Goal: Task Accomplishment & Management: Manage account settings

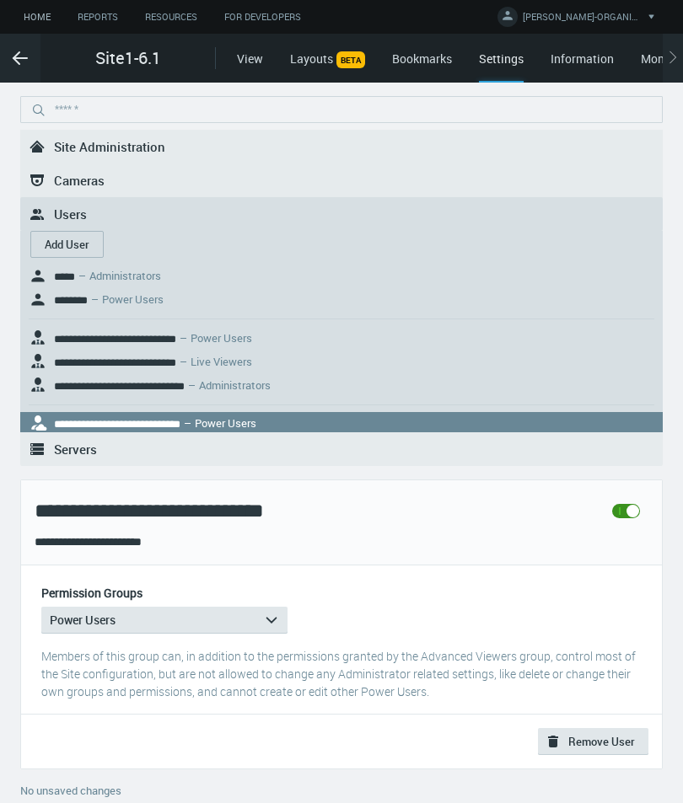
click at [35, 18] on link "Home" at bounding box center [37, 17] width 54 height 21
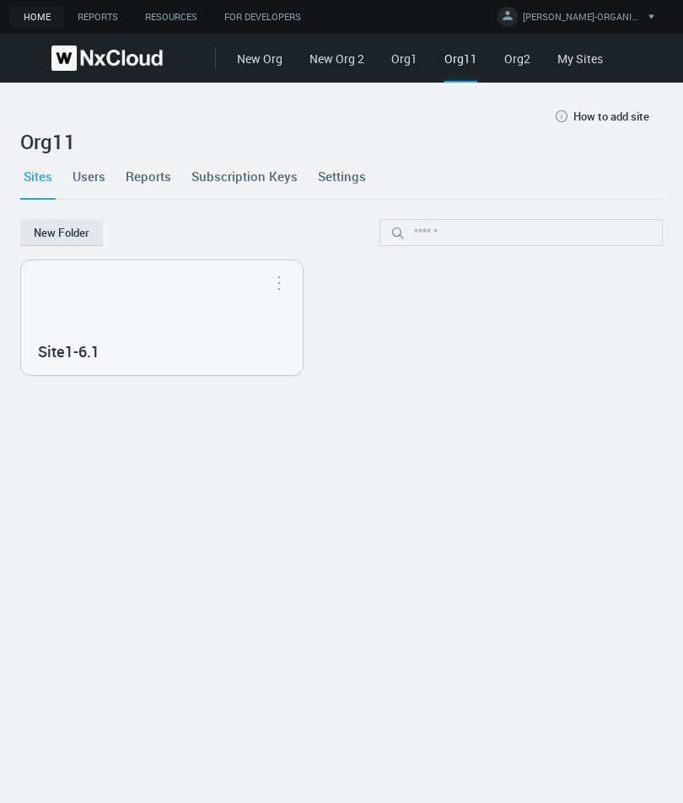
click at [565, 61] on link "My Sites" at bounding box center [580, 59] width 46 height 16
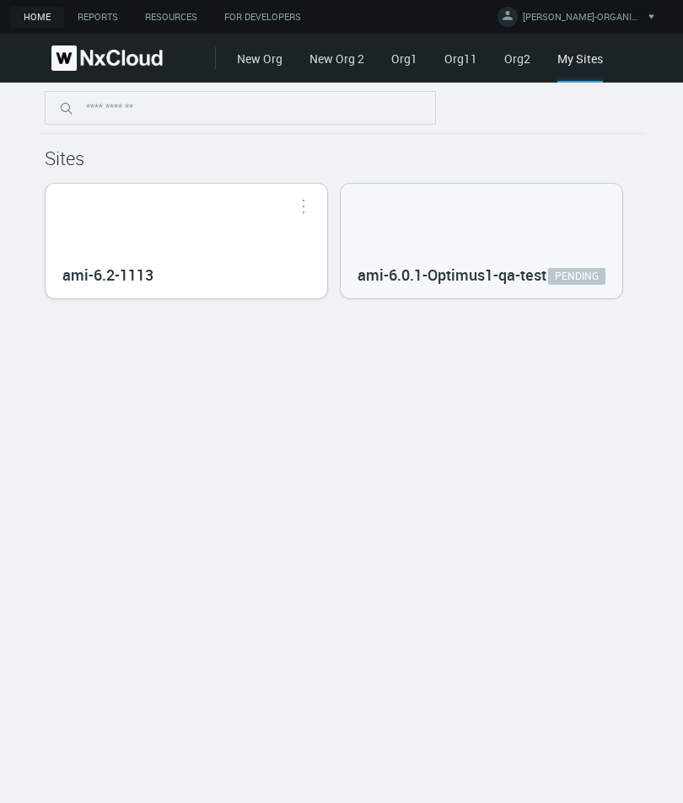
click at [236, 260] on div "ami-6.2-1113" at bounding box center [186, 273] width 248 height 30
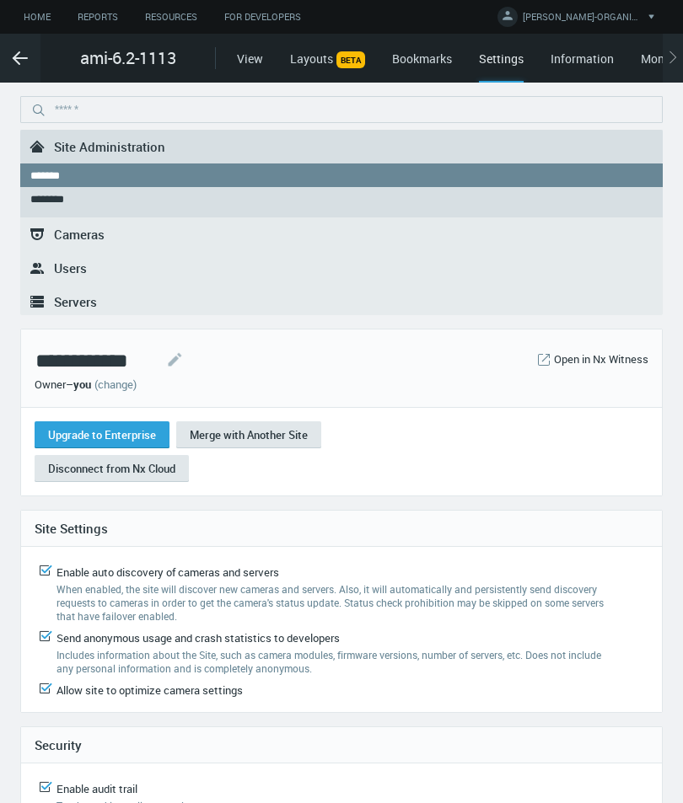
click at [126, 382] on link "(change)" at bounding box center [115, 384] width 42 height 15
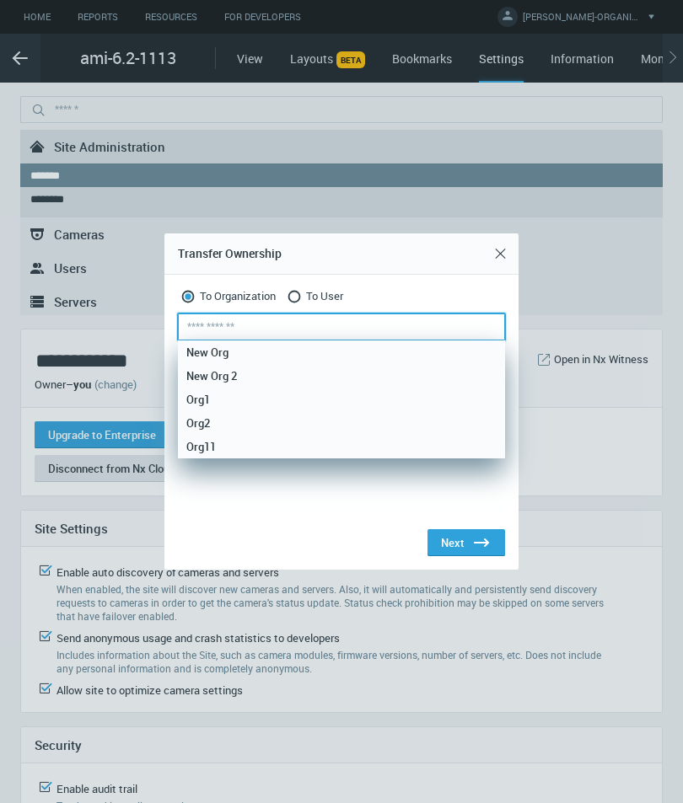
click at [433, 326] on input "text" at bounding box center [341, 326] width 327 height 27
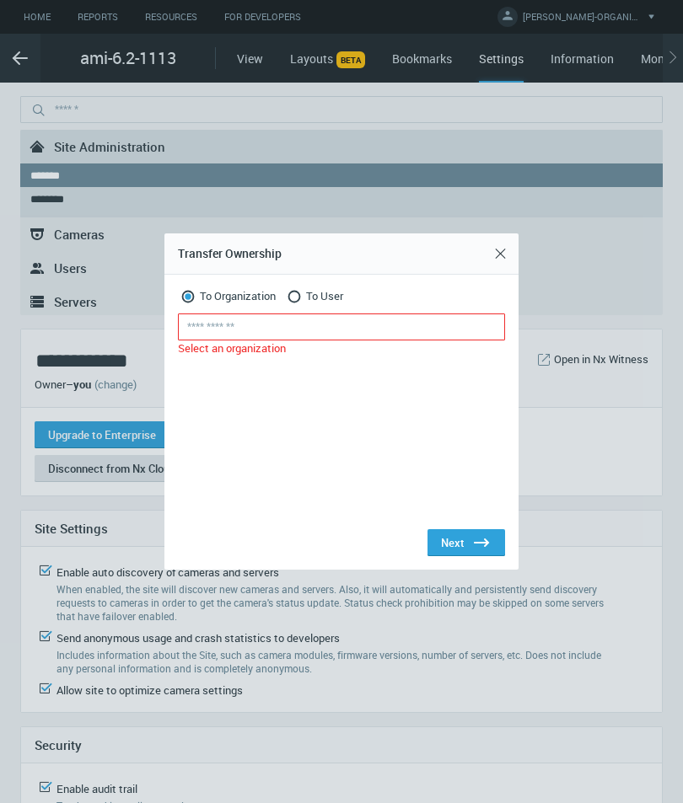
click at [294, 293] on icon at bounding box center [294, 296] width 20 height 20
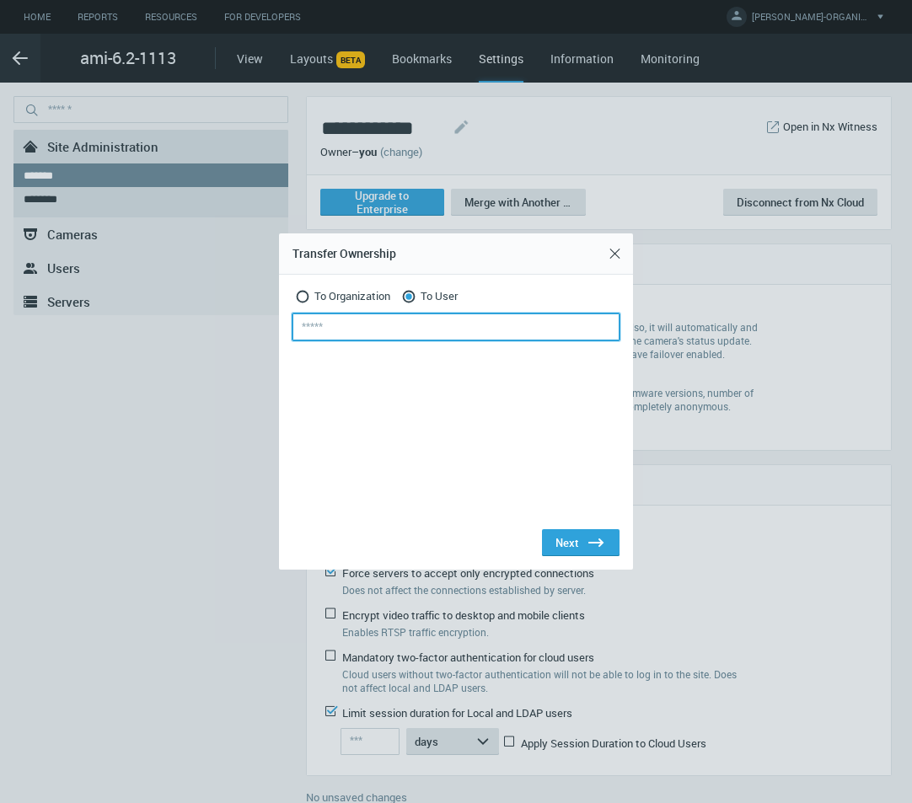
click at [365, 320] on input "text" at bounding box center [455, 326] width 327 height 27
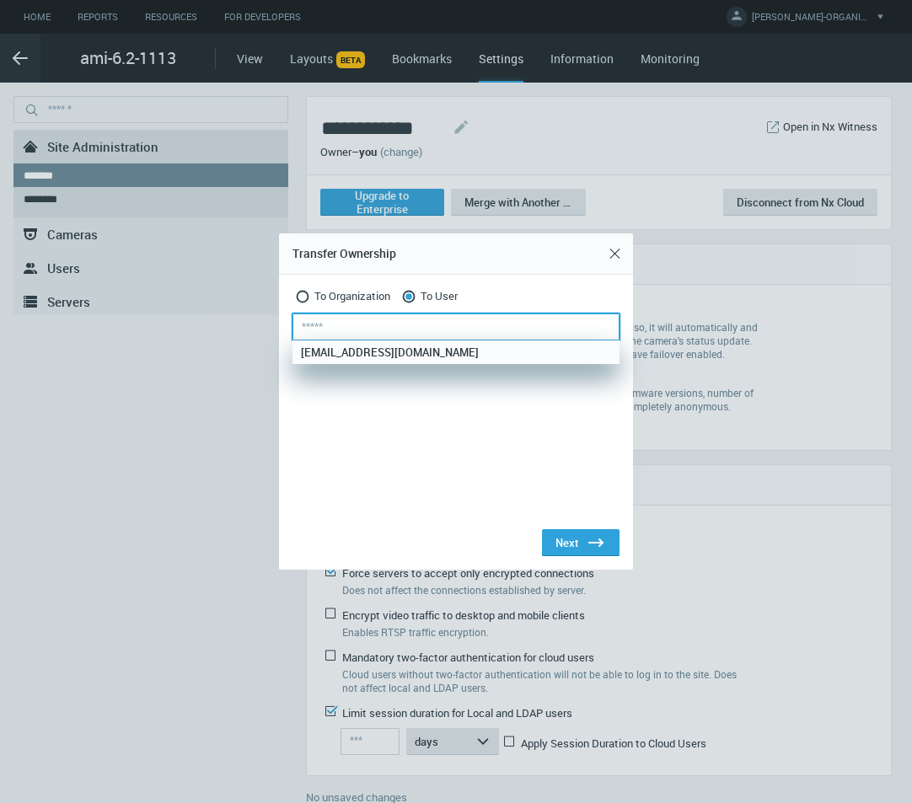
click at [365, 320] on input "text" at bounding box center [455, 326] width 327 height 27
click at [356, 296] on span "To Organization" at bounding box center [352, 298] width 76 height 18
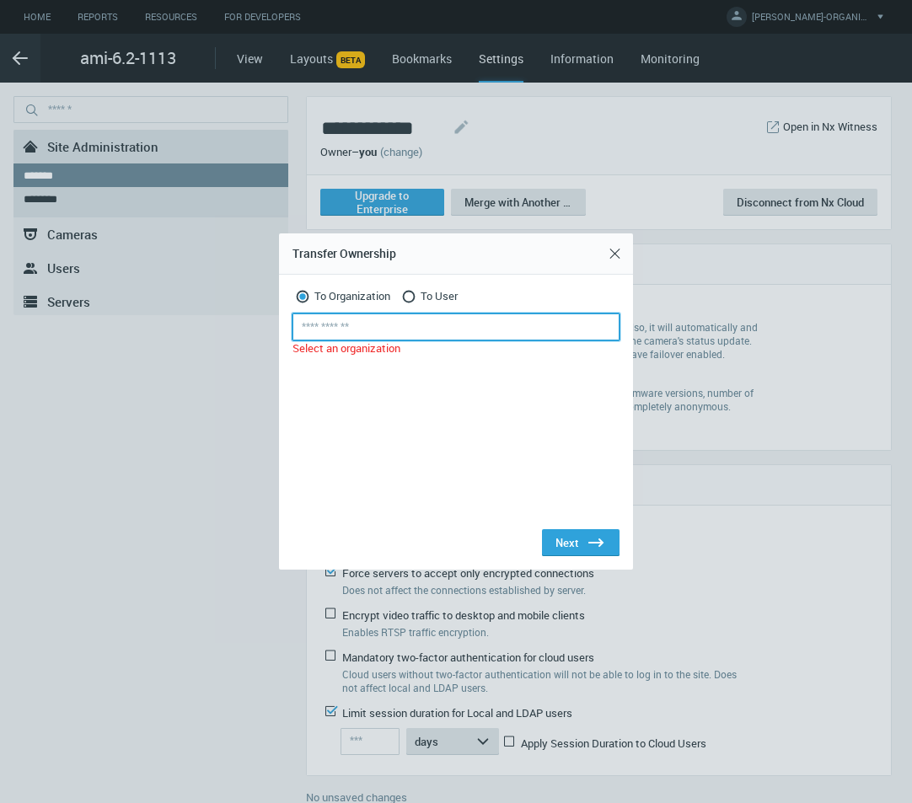
click at [361, 324] on input "text" at bounding box center [455, 326] width 327 height 27
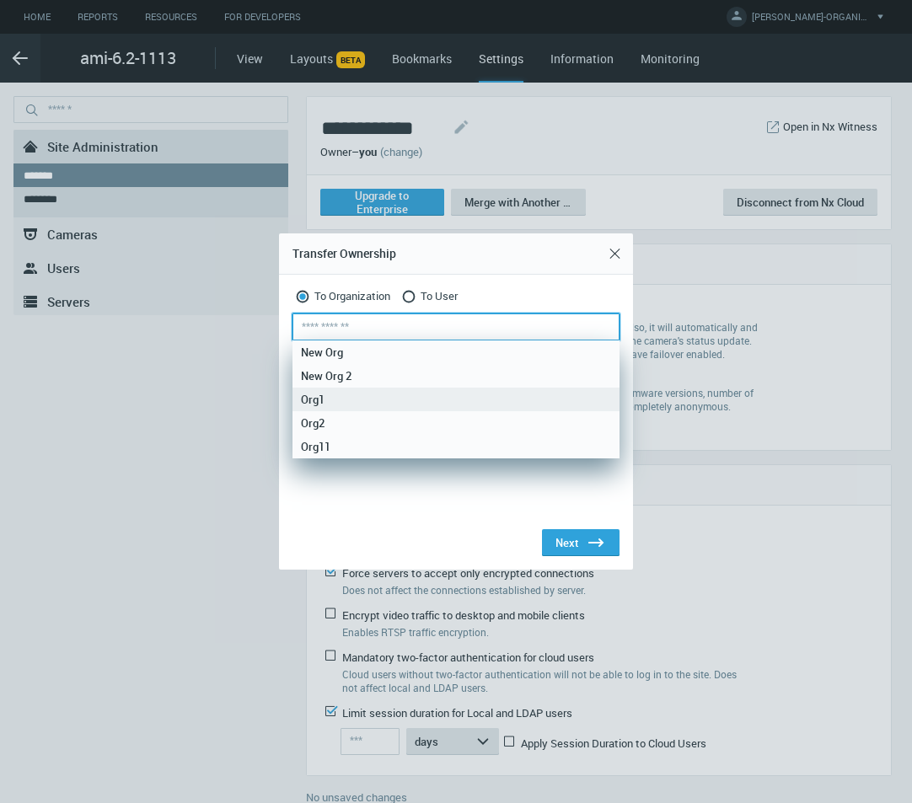
click at [350, 399] on div "Org1" at bounding box center [456, 400] width 310 height 24
type input "****"
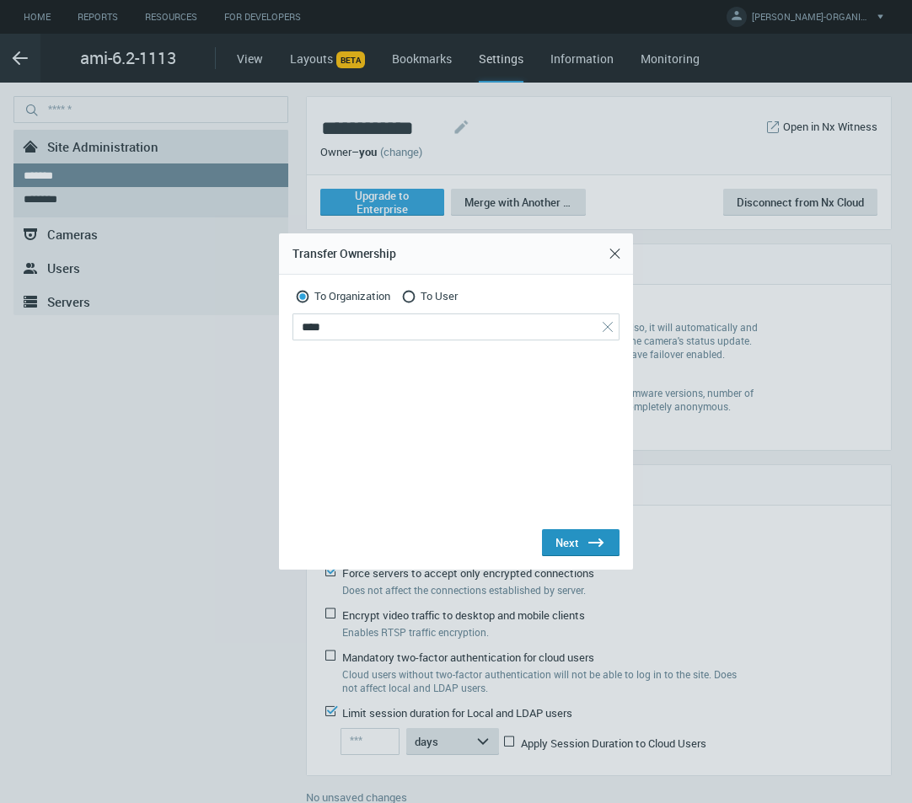
click at [561, 542] on div "Next .st0{fill:#2B383F;}" at bounding box center [580, 543] width 51 height 20
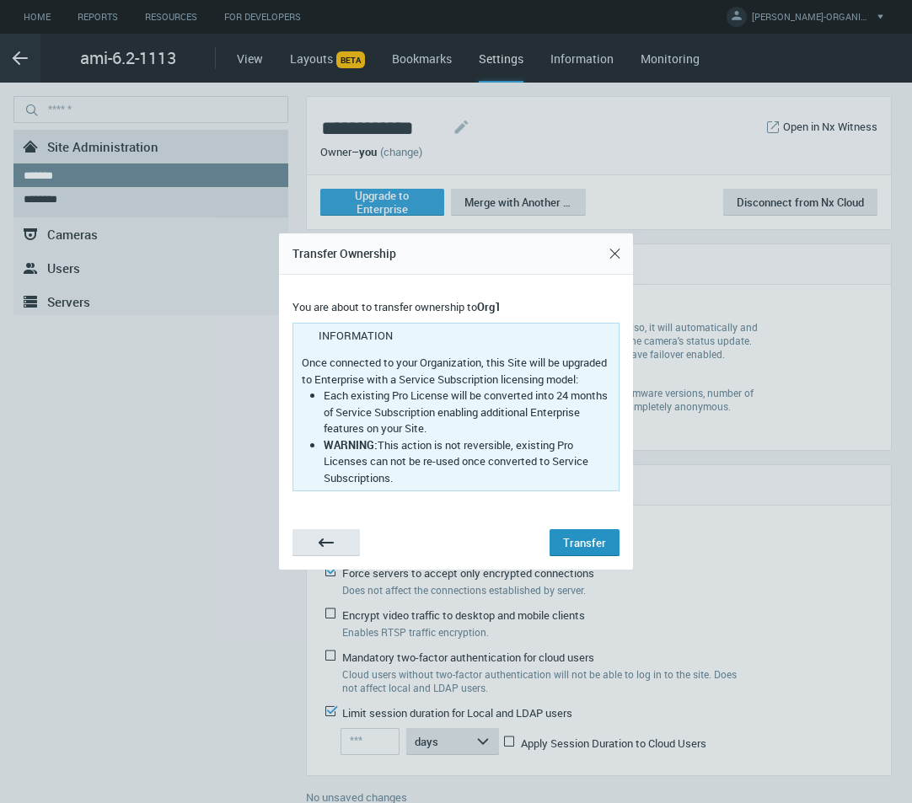
click at [579, 548] on div "Transfer" at bounding box center [584, 542] width 43 height 13
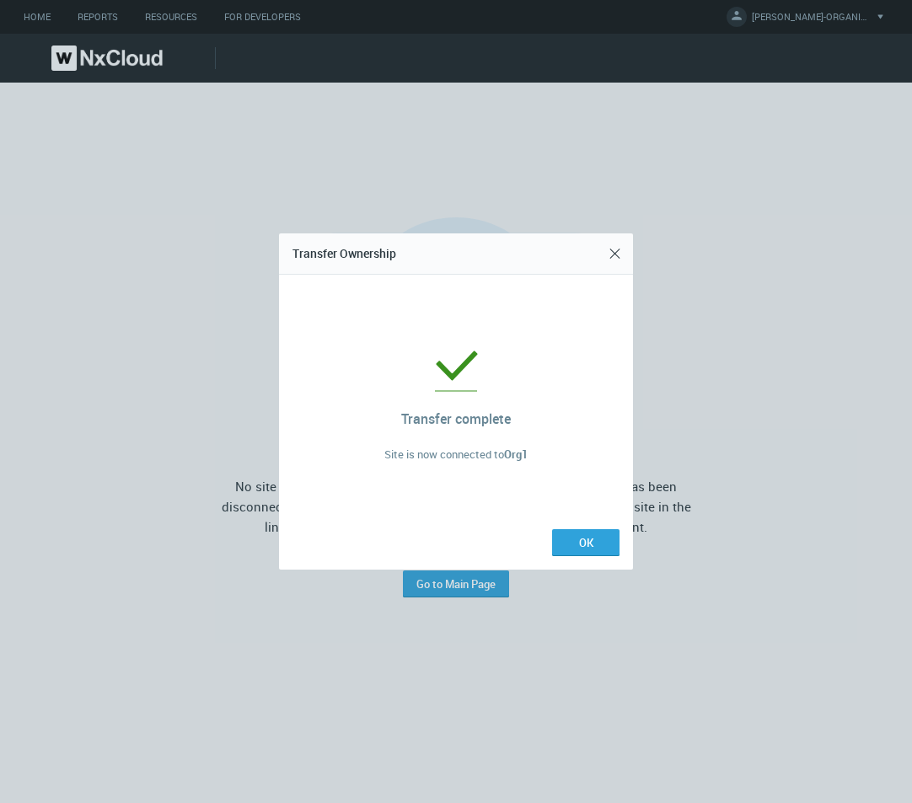
drag, startPoint x: 555, startPoint y: 247, endPoint x: 572, endPoint y: 292, distance: 47.7
click at [572, 292] on nx-modal-transfer-ownership-content "Transfer Ownership Transfer complete Site is now connected to Org1 OK" at bounding box center [456, 401] width 354 height 336
click at [581, 544] on button "OK" at bounding box center [585, 542] width 67 height 27
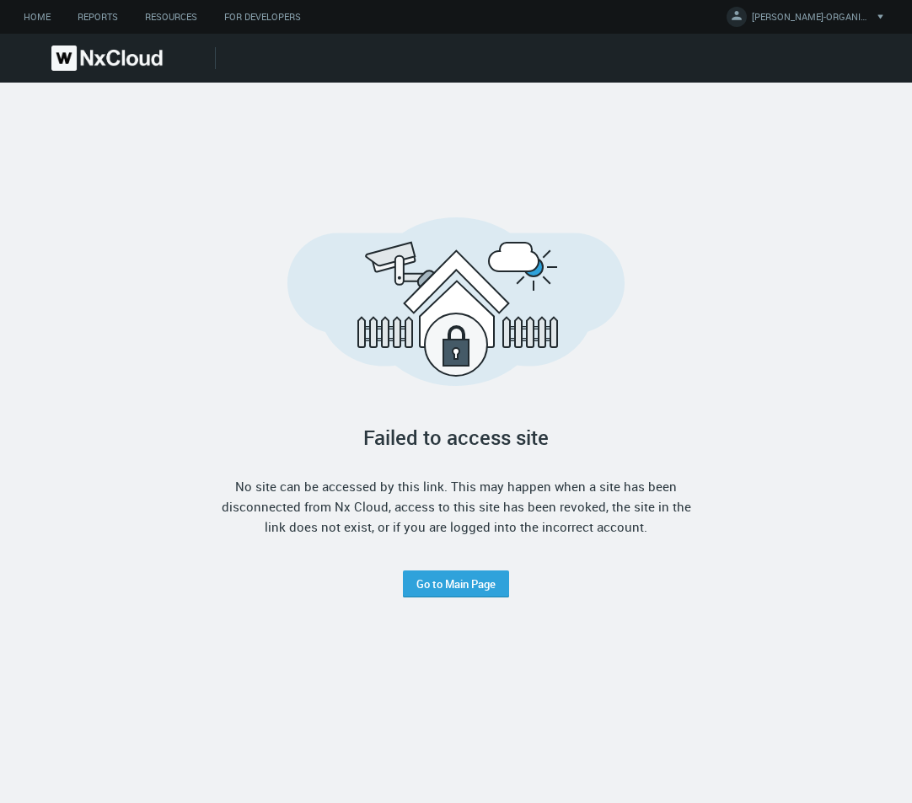
click at [133, 63] on img at bounding box center [106, 58] width 111 height 25
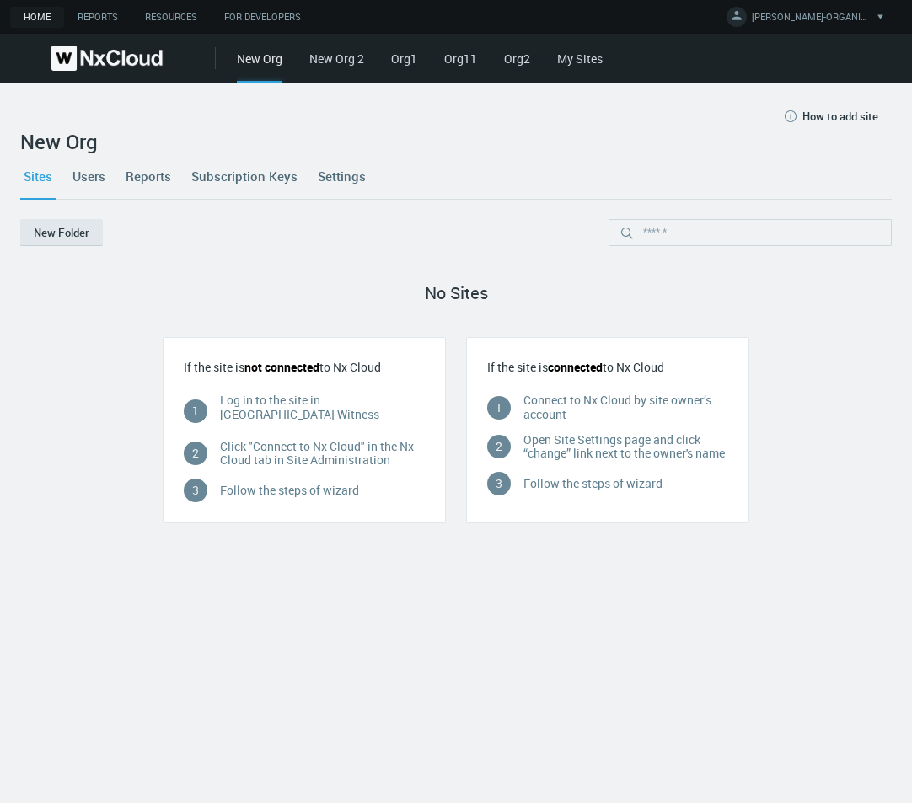
drag, startPoint x: 412, startPoint y: 59, endPoint x: 450, endPoint y: 212, distance: 158.0
click at [412, 61] on link "Org1" at bounding box center [404, 59] width 26 height 16
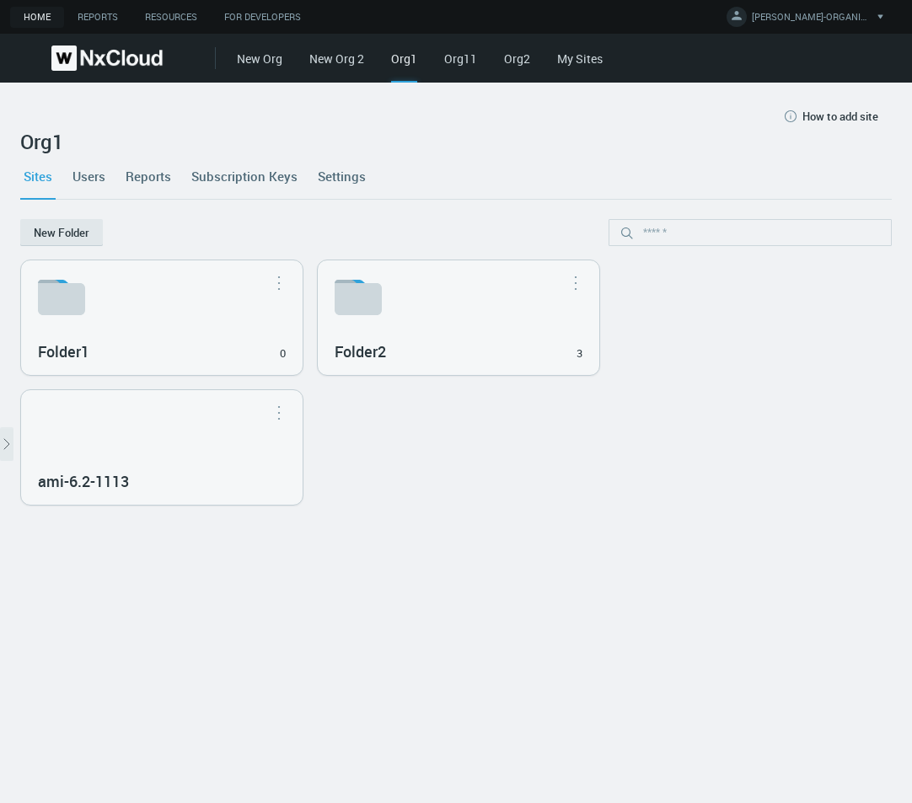
drag, startPoint x: 139, startPoint y: 616, endPoint x: 152, endPoint y: 604, distance: 17.3
click at [140, 616] on nx-org-cards-container "New Folder Folder1 0 Move to... Rename... Delete Folder2 3 Move to... Rename...…" at bounding box center [455, 501] width 871 height 564
click at [134, 748] on nx-org-cards-container "New Folder Folder1 0 Move to... Rename... Delete Folder2 3 Move to... Rename...…" at bounding box center [455, 501] width 871 height 564
click at [36, 14] on link "Home" at bounding box center [37, 17] width 54 height 21
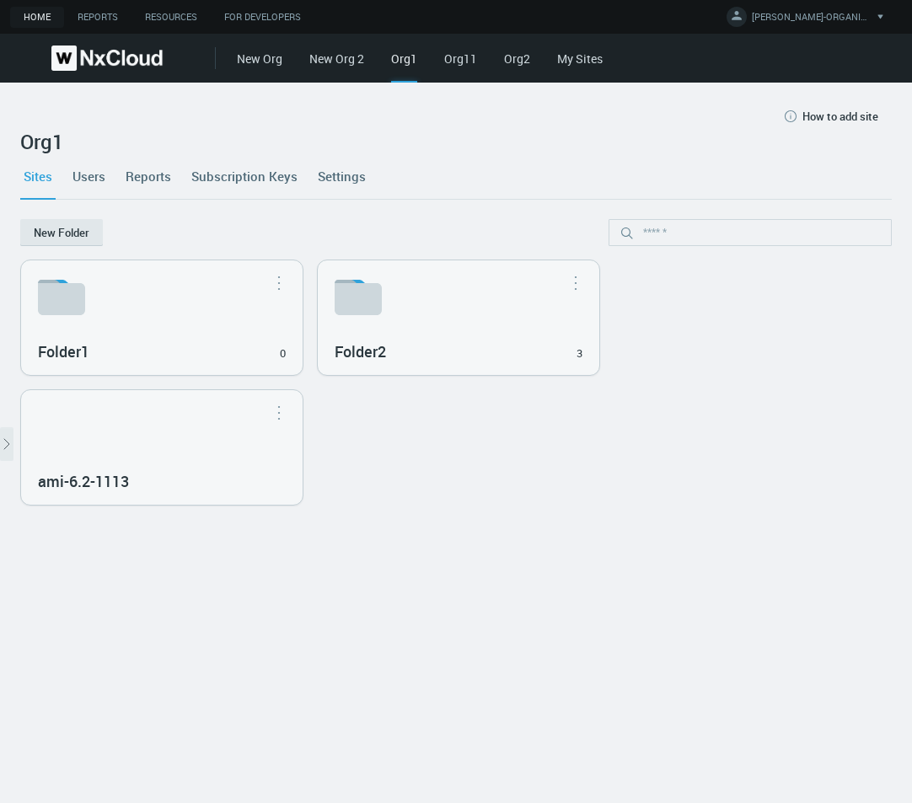
click at [78, 46] on img at bounding box center [106, 58] width 111 height 25
drag, startPoint x: 160, startPoint y: 408, endPoint x: 179, endPoint y: 405, distance: 18.7
click at [162, 408] on div "ami-6.2-1113" at bounding box center [161, 447] width 281 height 115
